Goal: Task Accomplishment & Management: Manage account settings

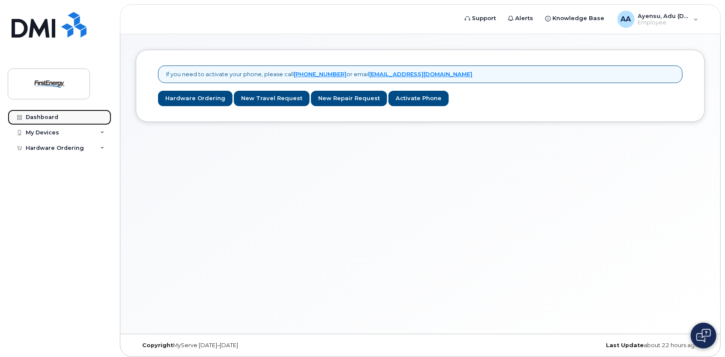
click at [38, 114] on div "Dashboard" at bounding box center [42, 117] width 33 height 7
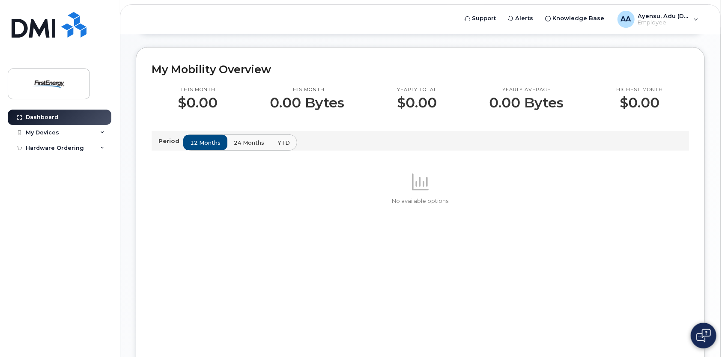
scroll to position [168, 0]
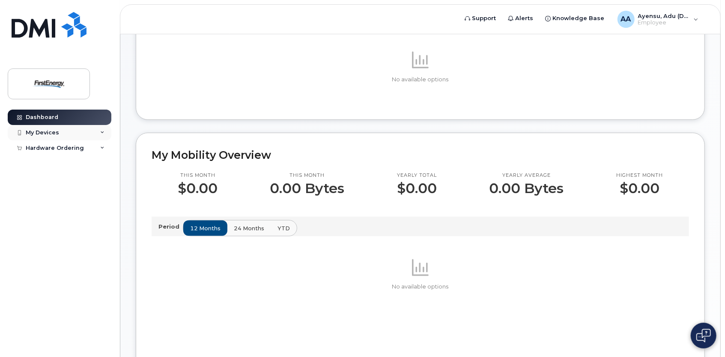
click at [55, 132] on div "My Devices" at bounding box center [42, 132] width 33 height 7
click at [47, 132] on div "My Devices" at bounding box center [42, 132] width 33 height 7
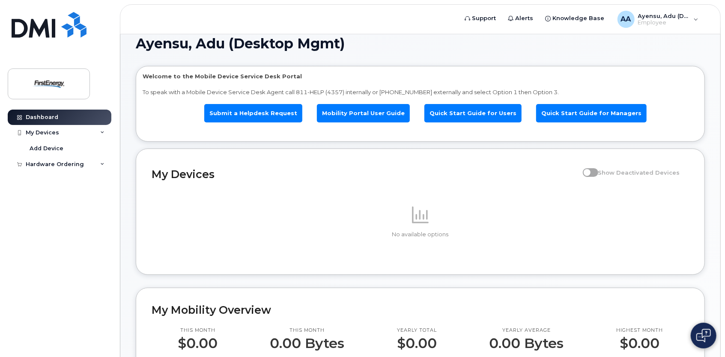
scroll to position [0, 0]
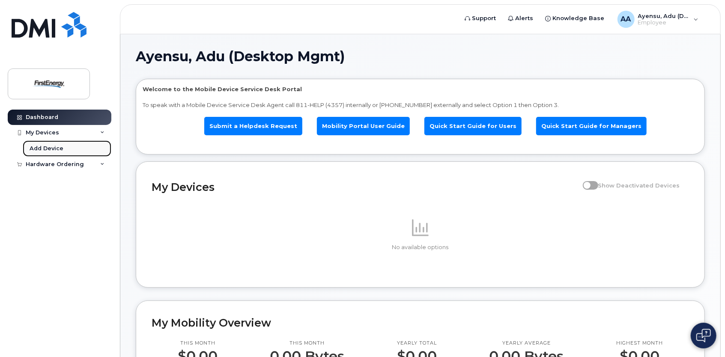
click at [51, 150] on div "Add Device" at bounding box center [47, 149] width 34 height 8
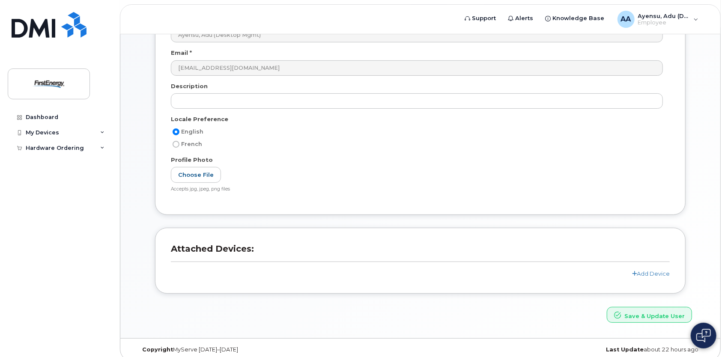
scroll to position [112, 0]
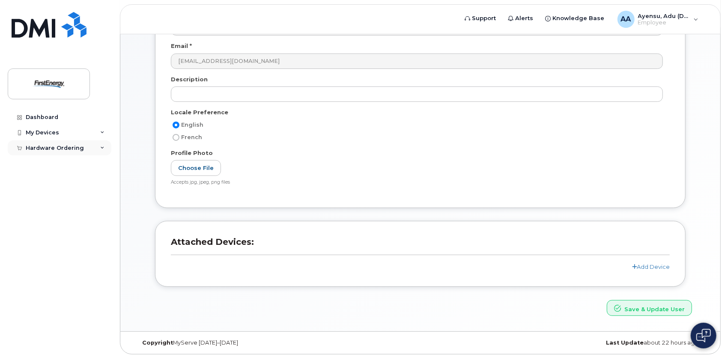
click at [48, 147] on div "Hardware Ordering" at bounding box center [55, 148] width 58 height 7
click at [46, 116] on div "Dashboard" at bounding box center [42, 117] width 33 height 7
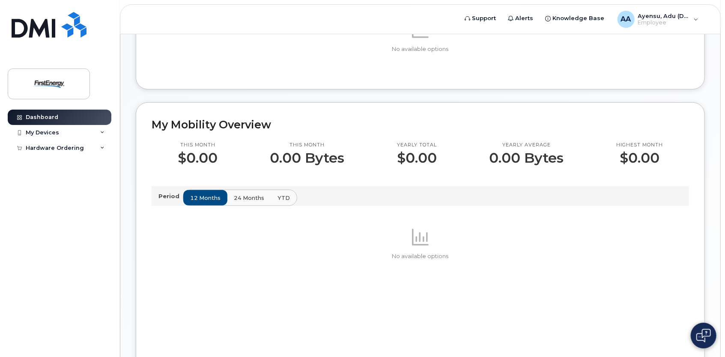
scroll to position [300, 0]
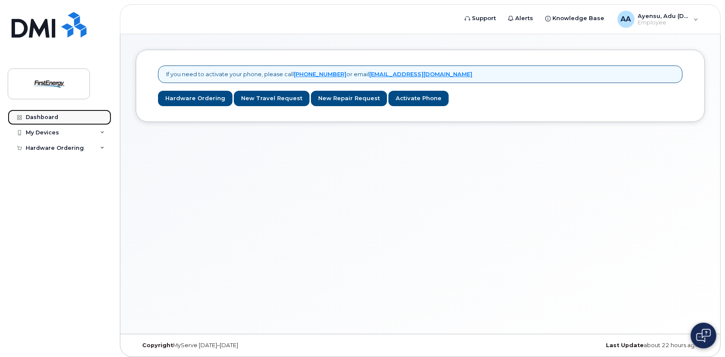
click at [35, 115] on div "Dashboard" at bounding box center [42, 117] width 33 height 7
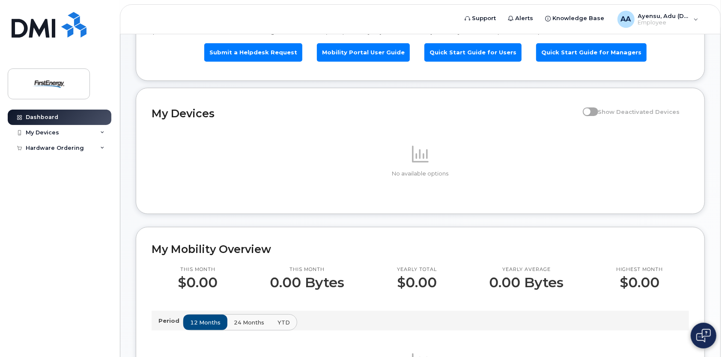
scroll to position [86, 0]
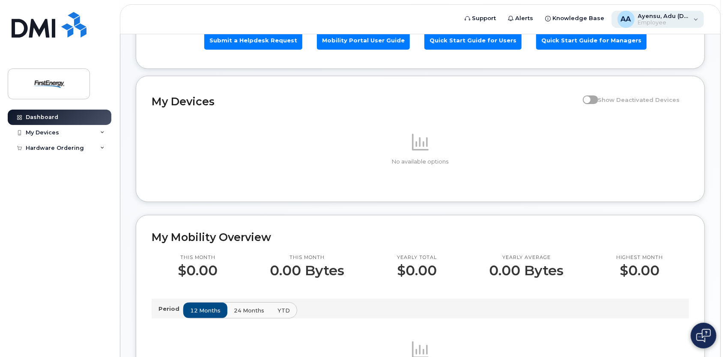
click at [692, 15] on div "[PERSON_NAME], [PERSON_NAME] (Desktop Mgmt) Employee" at bounding box center [657, 19] width 93 height 17
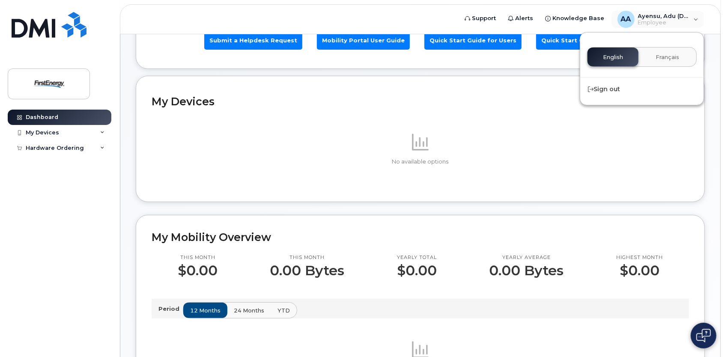
click at [515, 88] on div "My Devices Show Deactivated Devices No available options" at bounding box center [420, 139] width 569 height 126
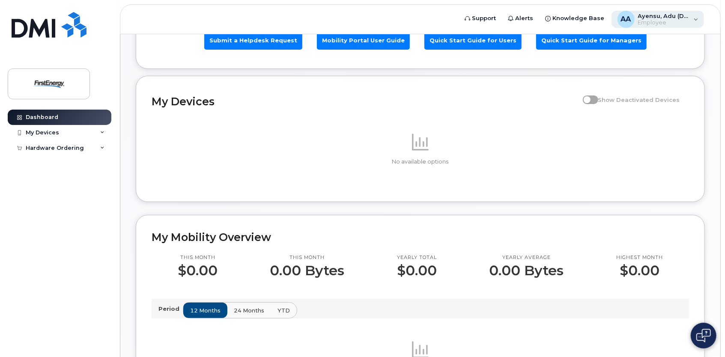
click at [698, 19] on div "[PERSON_NAME], [PERSON_NAME] (Desktop Mgmt) Employee" at bounding box center [657, 19] width 93 height 17
